Goal: Submit feedback/report problem

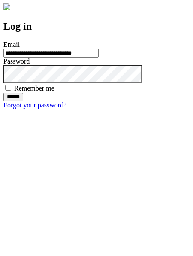
type input "**********"
click at [23, 101] on input "******" at bounding box center [13, 97] width 20 height 9
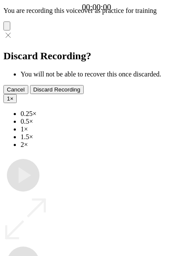
type input "**********"
